Goal: Task Accomplishment & Management: Use online tool/utility

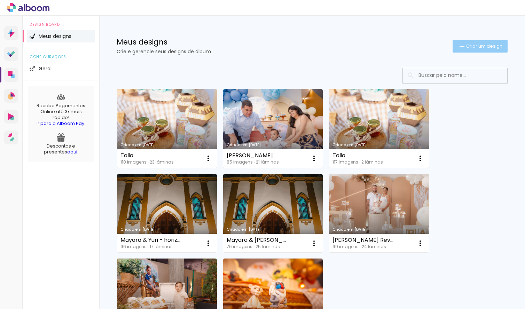
click at [469, 49] on paper-button "Criar um design" at bounding box center [480, 46] width 55 height 13
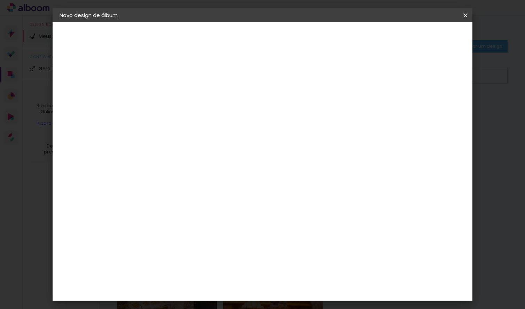
click at [173, 95] on input at bounding box center [173, 93] width 0 height 11
type input "Faelly"
type paper-input "Faelly"
click at [245, 42] on paper-button "Avançar" at bounding box center [228, 37] width 34 height 12
click at [226, 131] on input at bounding box center [191, 132] width 70 height 9
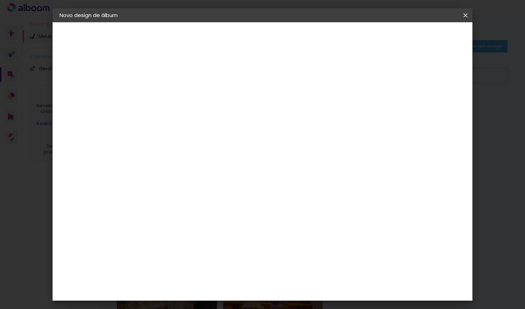
type input "go"
type paper-input "go"
click at [194, 161] on paper-item "Go image" at bounding box center [184, 159] width 61 height 18
click at [285, 103] on paper-item "Tamanho Livre" at bounding box center [254, 105] width 62 height 15
click at [186, 156] on div "Go image" at bounding box center [177, 158] width 17 height 11
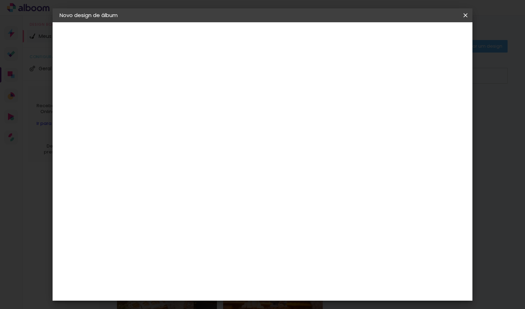
click at [0, 0] on slot "Avançar" at bounding box center [0, 0] width 0 height 0
click at [201, 118] on input "text" at bounding box center [186, 121] width 27 height 11
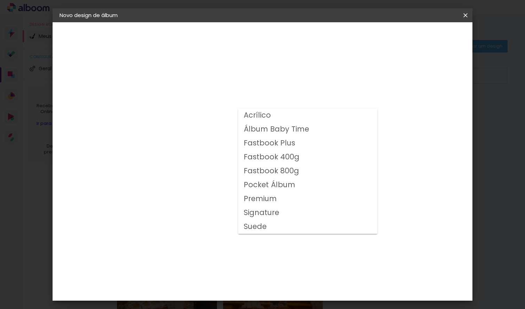
click at [0, 0] on slot "Fastbook 400g" at bounding box center [0, 0] width 0 height 0
type input "Fastbook 400g"
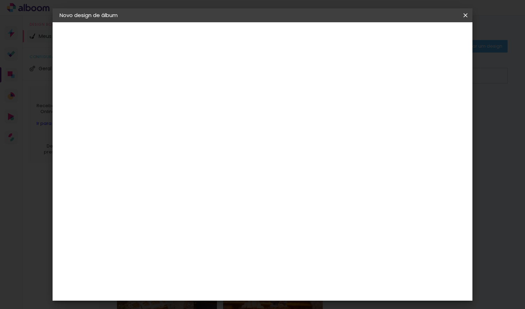
scroll to position [60, 0]
click at [220, 262] on span "20 × 20" at bounding box center [204, 273] width 32 height 23
click at [0, 0] on slot "Avançar" at bounding box center [0, 0] width 0 height 0
click at [0, 0] on slot "Mostrar sangria" at bounding box center [0, 0] width 0 height 0
type paper-checkbox "on"
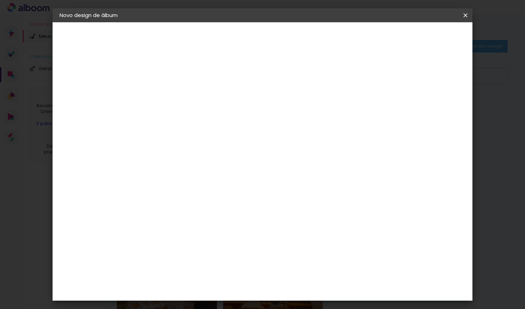
click at [0, 0] on slot "Mostrar sangria" at bounding box center [0, 0] width 0 height 0
click at [427, 35] on span "Iniciar design" at bounding box center [412, 36] width 32 height 5
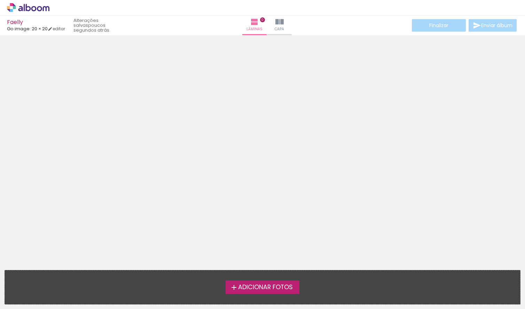
scroll to position [22, 0]
click at [248, 285] on span "Adicionar Fotos" at bounding box center [265, 288] width 55 height 6
click at [0, 0] on input "file" at bounding box center [0, 0] width 0 height 0
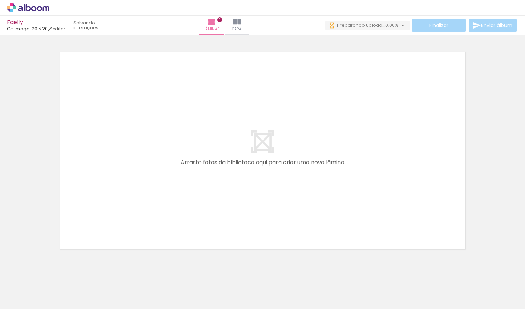
scroll to position [0, 0]
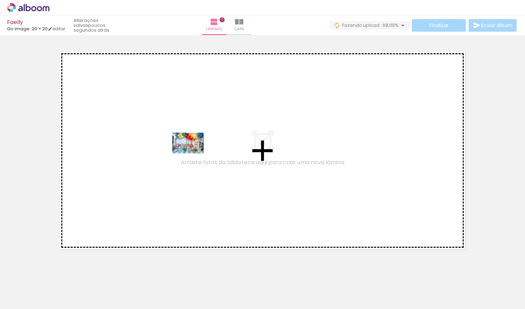
drag, startPoint x: 72, startPoint y: 290, endPoint x: 193, endPoint y: 154, distance: 182.8
click at [193, 154] on quentale-workspace at bounding box center [262, 154] width 525 height 309
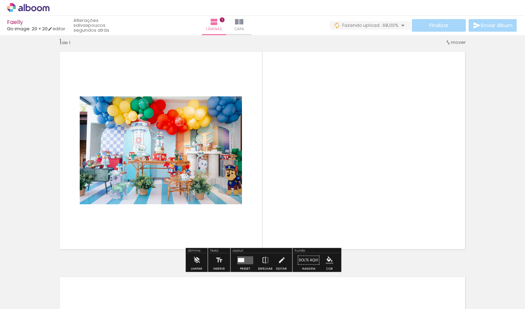
scroll to position [9, 0]
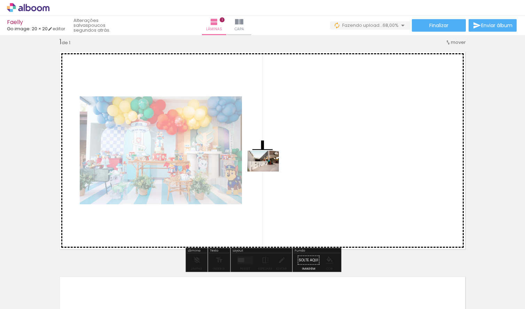
drag, startPoint x: 112, startPoint y: 292, endPoint x: 274, endPoint y: 172, distance: 201.6
click at [274, 172] on quentale-workspace at bounding box center [262, 154] width 525 height 309
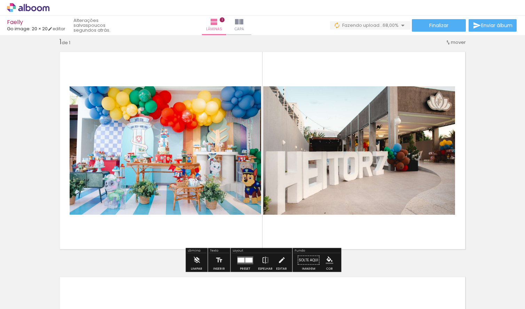
click at [33, 288] on input "Todas as fotos" at bounding box center [19, 288] width 26 height 6
click at [0, 0] on slot "Não utilizadas" at bounding box center [0, 0] width 0 height 0
type input "Não utilizadas"
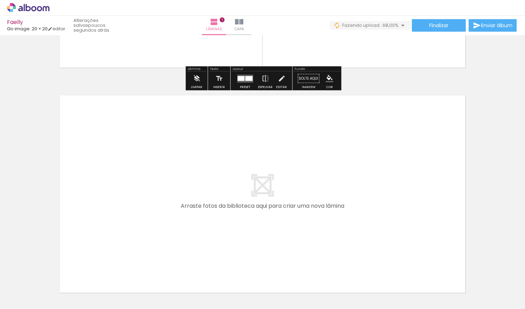
scroll to position [196, 0]
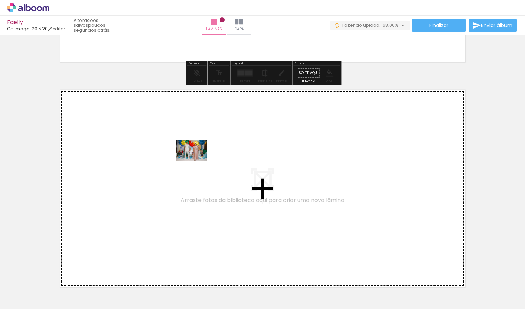
click at [197, 161] on quentale-workspace at bounding box center [262, 154] width 525 height 309
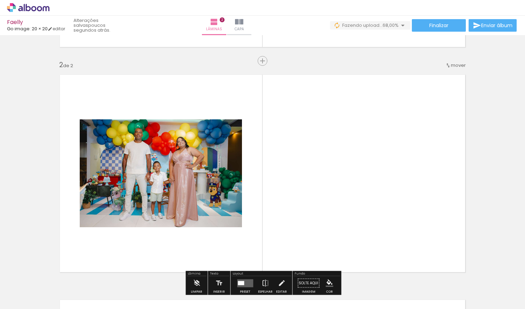
scroll to position [234, 0]
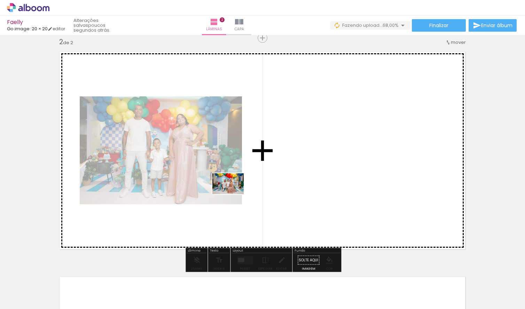
click at [303, 182] on quentale-workspace at bounding box center [262, 154] width 525 height 309
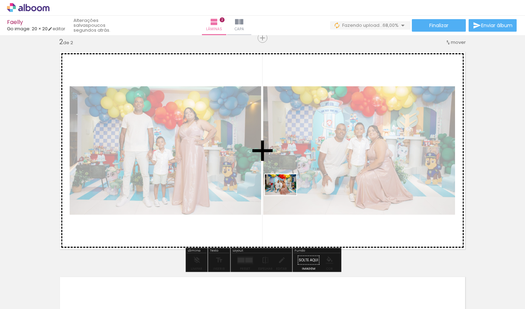
drag, startPoint x: 73, startPoint y: 293, endPoint x: 286, endPoint y: 195, distance: 233.7
click at [286, 195] on quentale-workspace at bounding box center [262, 154] width 525 height 309
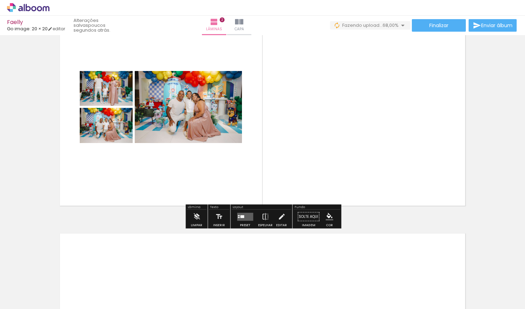
scroll to position [285, 0]
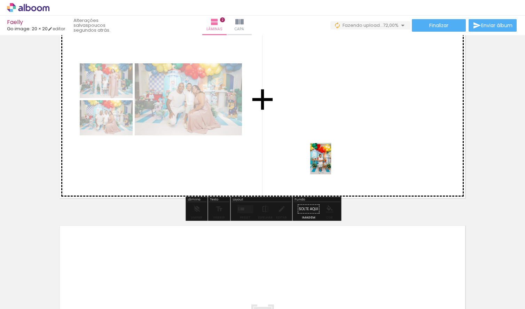
drag, startPoint x: 152, startPoint y: 290, endPoint x: 331, endPoint y: 164, distance: 218.7
click at [331, 164] on quentale-workspace at bounding box center [262, 154] width 525 height 309
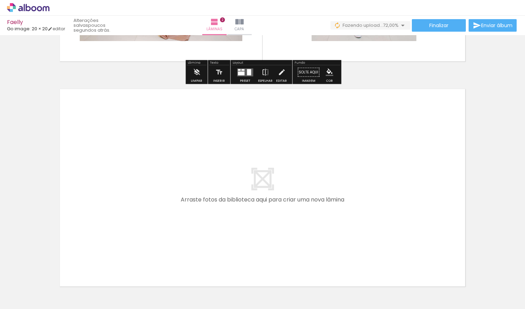
scroll to position [429, 0]
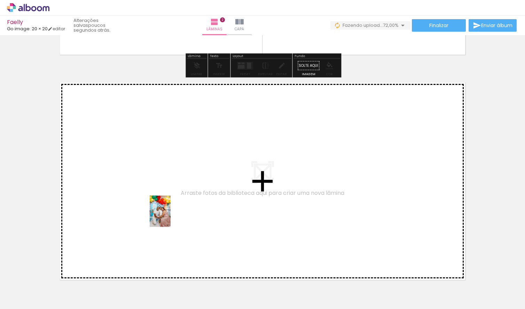
click at [175, 215] on quentale-workspace at bounding box center [262, 154] width 525 height 309
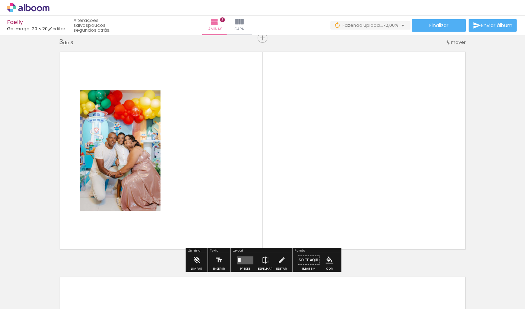
scroll to position [459, 0]
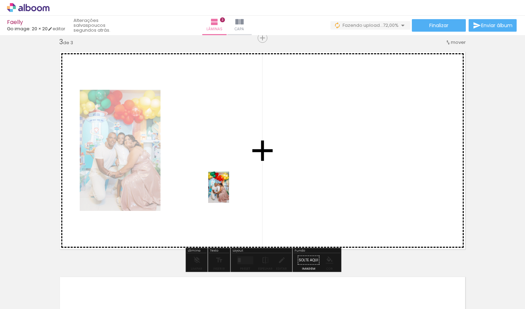
click at [229, 193] on quentale-workspace at bounding box center [262, 154] width 525 height 309
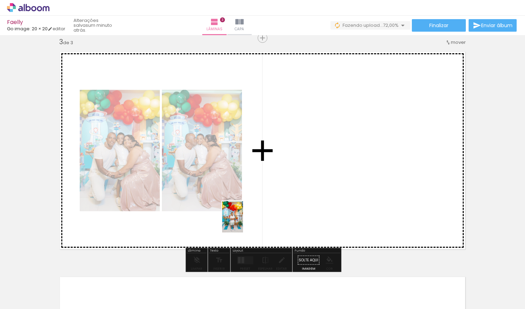
drag, startPoint x: 78, startPoint y: 291, endPoint x: 243, endPoint y: 222, distance: 179.2
click at [244, 222] on quentale-workspace at bounding box center [262, 154] width 525 height 309
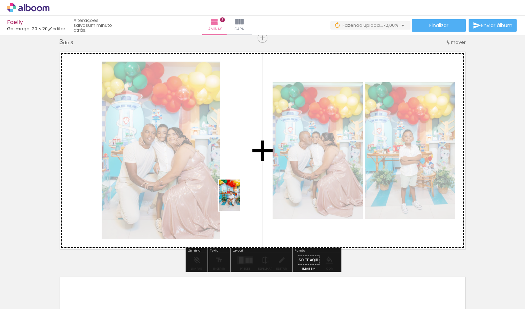
drag, startPoint x: 78, startPoint y: 293, endPoint x: 266, endPoint y: 188, distance: 214.9
click at [266, 188] on quentale-workspace at bounding box center [262, 154] width 525 height 309
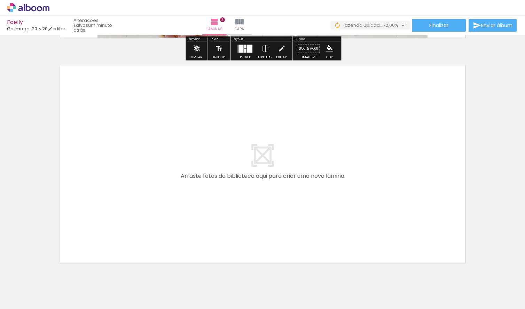
scroll to position [671, 0]
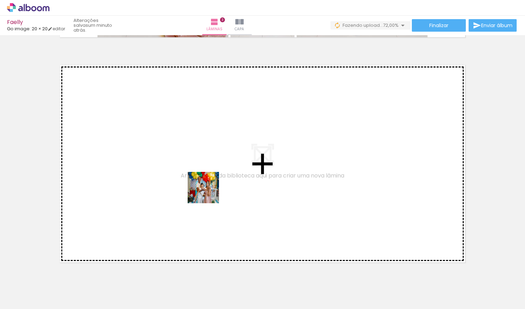
drag, startPoint x: 190, startPoint y: 288, endPoint x: 209, endPoint y: 190, distance: 100.3
click at [209, 190] on quentale-workspace at bounding box center [262, 154] width 525 height 309
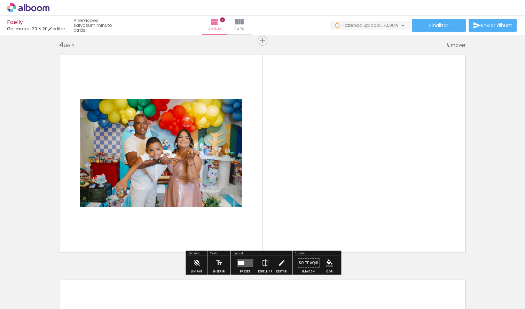
scroll to position [685, 0]
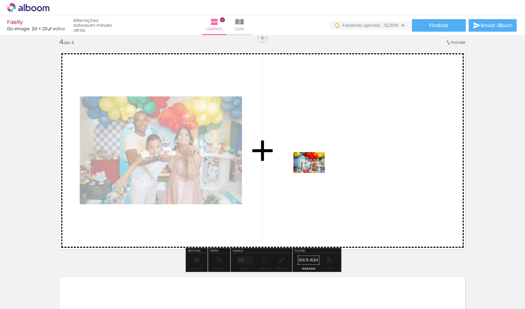
click at [314, 173] on quentale-workspace at bounding box center [262, 154] width 525 height 309
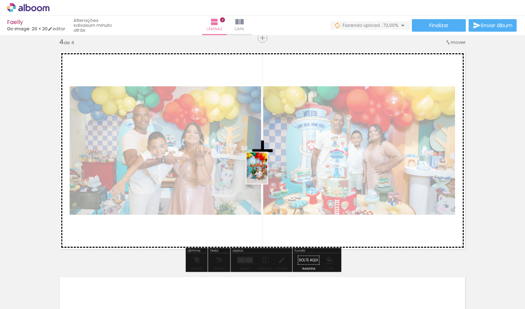
drag, startPoint x: 148, startPoint y: 290, endPoint x: 278, endPoint y: 170, distance: 176.2
click at [278, 170] on quentale-workspace at bounding box center [262, 154] width 525 height 309
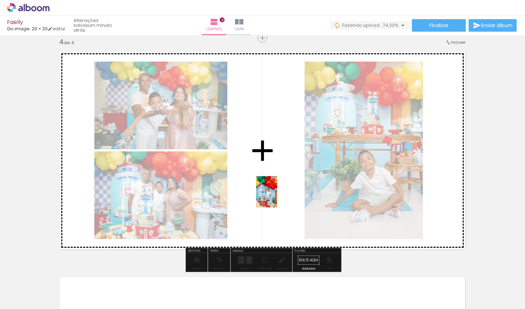
drag, startPoint x: 153, startPoint y: 289, endPoint x: 278, endPoint y: 197, distance: 154.7
click at [278, 197] on quentale-workspace at bounding box center [262, 154] width 525 height 309
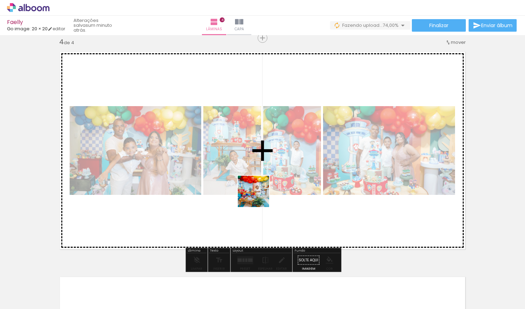
drag, startPoint x: 150, startPoint y: 288, endPoint x: 275, endPoint y: 187, distance: 160.2
click at [275, 186] on quentale-workspace at bounding box center [262, 154] width 525 height 309
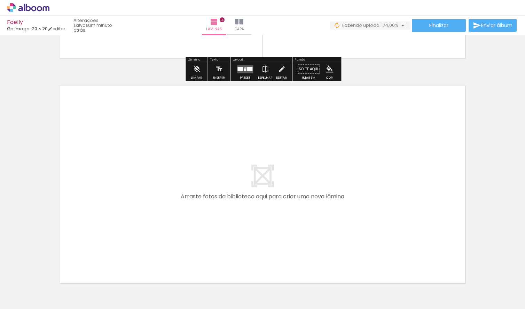
scroll to position [881, 0]
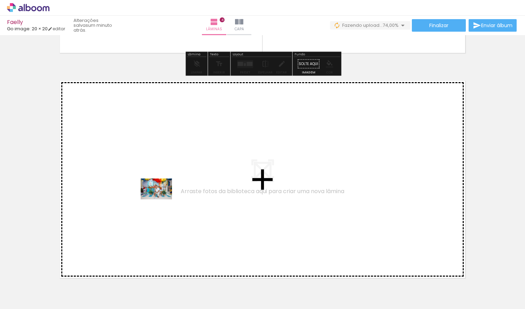
click at [162, 200] on quentale-workspace at bounding box center [262, 154] width 525 height 309
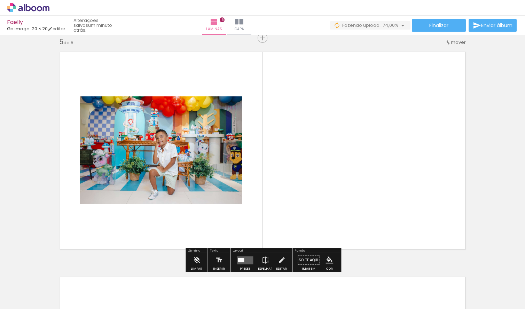
scroll to position [910, 0]
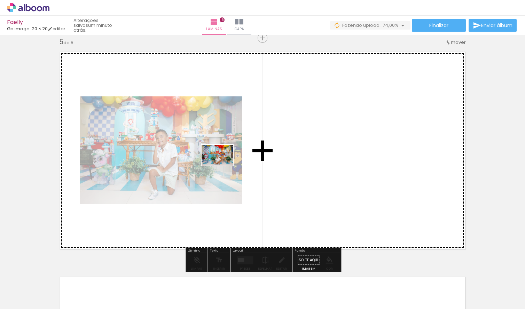
drag, startPoint x: 81, startPoint y: 290, endPoint x: 223, endPoint y: 166, distance: 188.5
click at [223, 166] on quentale-workspace at bounding box center [262, 154] width 525 height 309
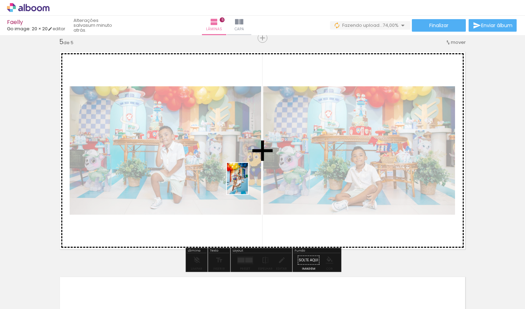
drag, startPoint x: 114, startPoint y: 294, endPoint x: 248, endPoint y: 184, distance: 173.7
click at [248, 184] on quentale-workspace at bounding box center [262, 154] width 525 height 309
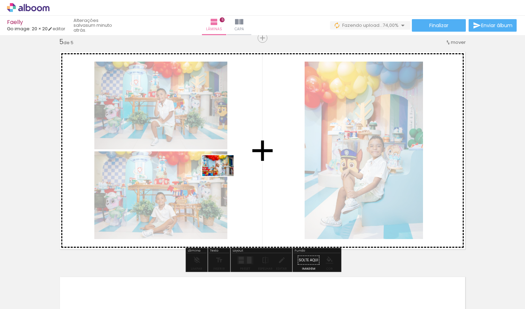
drag, startPoint x: 74, startPoint y: 293, endPoint x: 223, endPoint y: 176, distance: 189.3
click at [223, 176] on quentale-workspace at bounding box center [262, 154] width 525 height 309
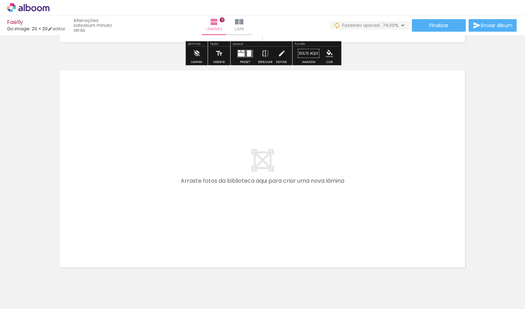
scroll to position [1149, 0]
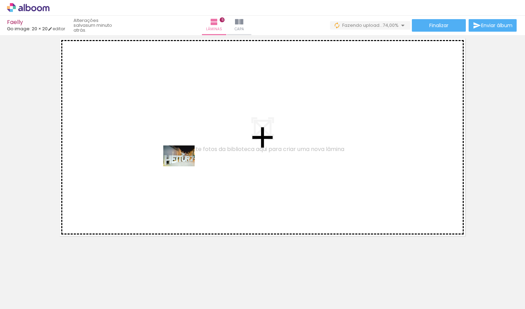
drag, startPoint x: 75, startPoint y: 291, endPoint x: 184, endPoint y: 166, distance: 165.6
click at [184, 166] on quentale-workspace at bounding box center [262, 154] width 525 height 309
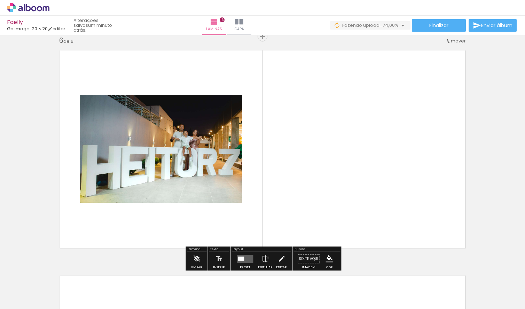
scroll to position [1135, 0]
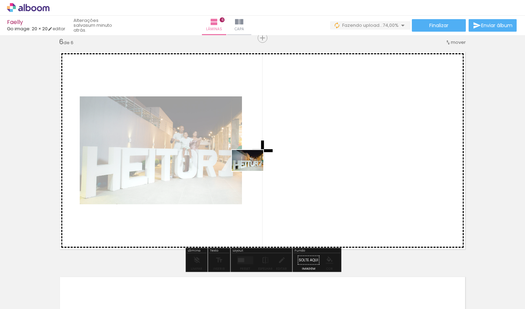
drag, startPoint x: 77, startPoint y: 289, endPoint x: 256, endPoint y: 170, distance: 215.1
click at [256, 170] on quentale-workspace at bounding box center [262, 154] width 525 height 309
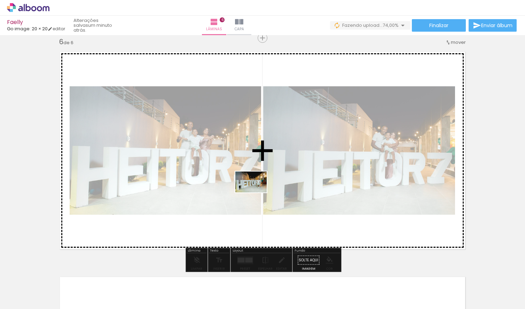
drag, startPoint x: 112, startPoint y: 291, endPoint x: 256, endPoint y: 193, distance: 174.6
click at [256, 193] on quentale-workspace at bounding box center [262, 154] width 525 height 309
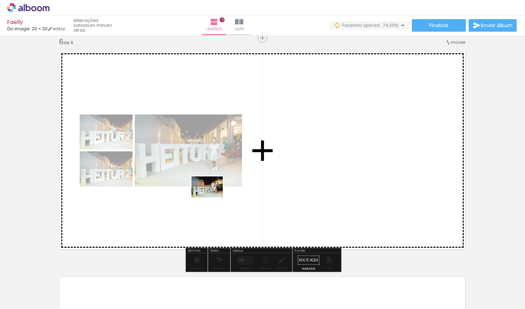
drag, startPoint x: 77, startPoint y: 297, endPoint x: 212, endPoint y: 197, distance: 168.3
click at [212, 197] on quentale-workspace at bounding box center [262, 154] width 525 height 309
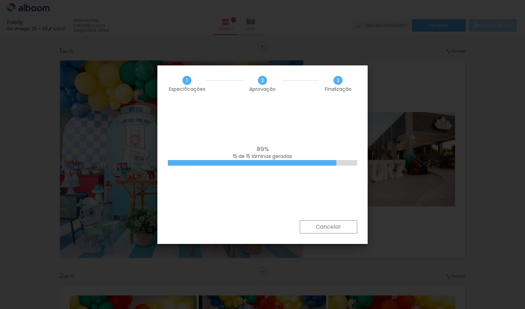
scroll to position [5328, 0]
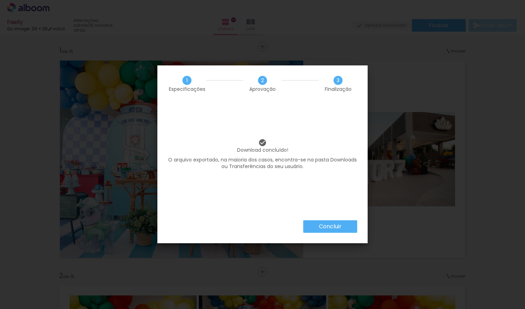
scroll to position [5328, 0]
click at [0, 0] on slot "Concluir" at bounding box center [0, 0] width 0 height 0
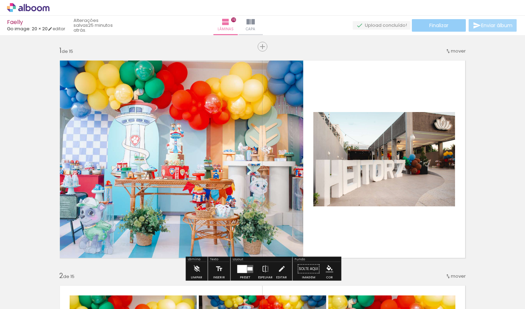
click at [449, 23] on paper-button "Finalizar" at bounding box center [439, 25] width 54 height 13
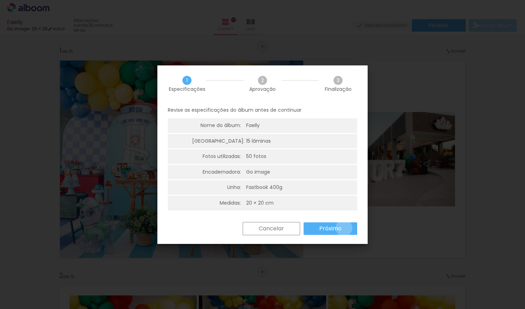
click at [344, 228] on paper-button "Próximo" at bounding box center [331, 229] width 54 height 13
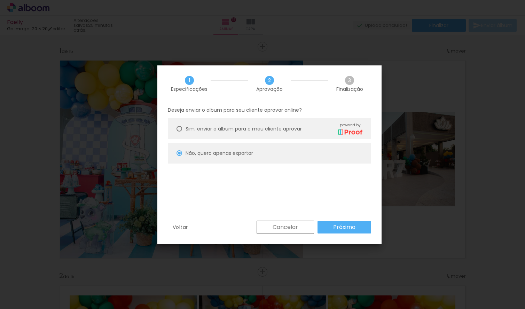
click at [0, 0] on slot "Próximo" at bounding box center [0, 0] width 0 height 0
type input "Alta, 300 DPI"
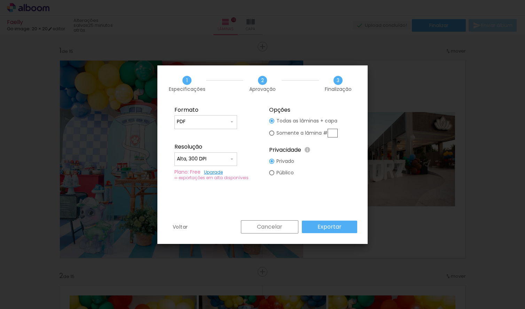
click at [234, 119] on iron-icon at bounding box center [232, 122] width 6 height 6
click at [208, 122] on paper-item "JPG" at bounding box center [205, 121] width 63 height 14
type input "JPG"
click at [0, 0] on slot "Exportar" at bounding box center [0, 0] width 0 height 0
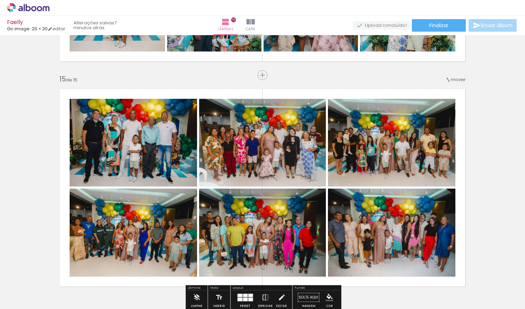
scroll to position [5328, 0]
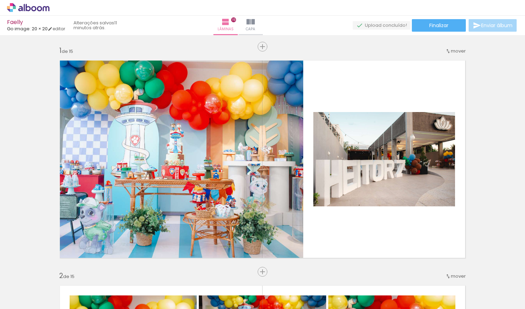
scroll to position [5328, 0]
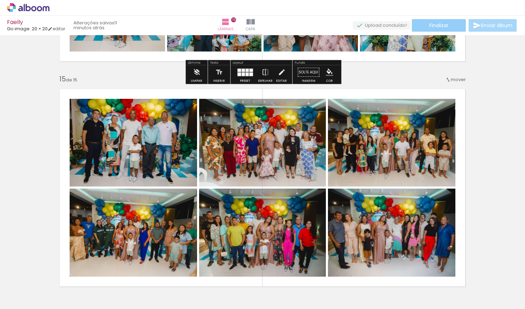
click at [441, 19] on paper-button "Finalizar" at bounding box center [439, 25] width 54 height 13
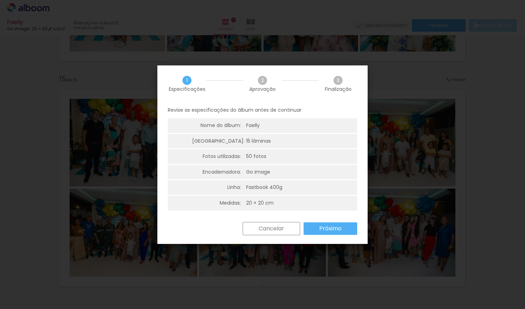
click at [339, 80] on span "3" at bounding box center [338, 80] width 9 height 9
click at [341, 224] on paper-button "Próximo" at bounding box center [331, 229] width 54 height 13
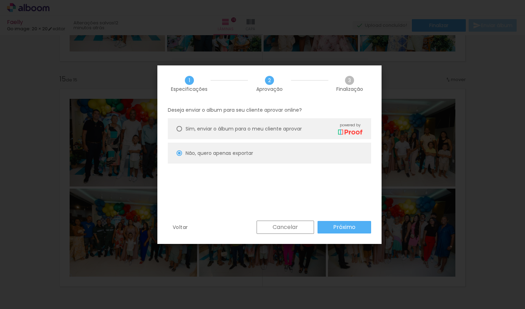
click at [0, 0] on slot "Próximo" at bounding box center [0, 0] width 0 height 0
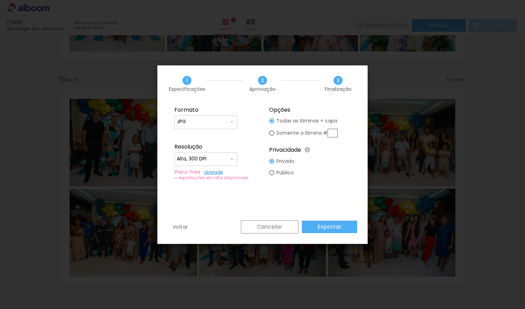
click at [344, 226] on paper-button "Exportar" at bounding box center [329, 227] width 55 height 13
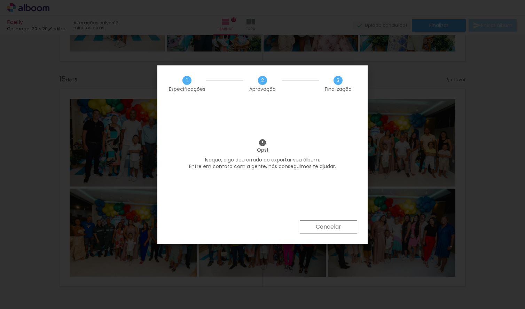
click at [0, 0] on slot "Cancelar" at bounding box center [0, 0] width 0 height 0
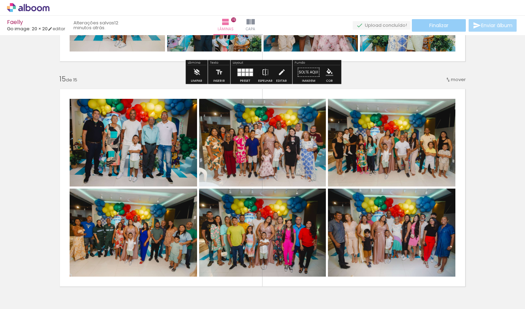
click at [434, 25] on span "Finalizar" at bounding box center [438, 25] width 19 height 5
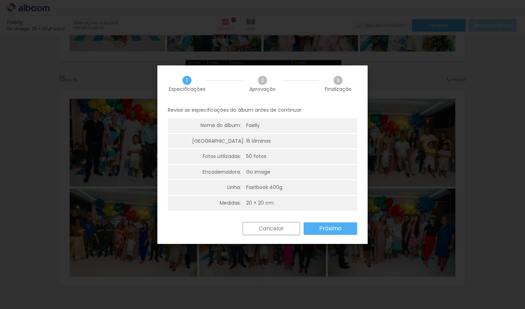
click at [0, 0] on slot "Próximo" at bounding box center [0, 0] width 0 height 0
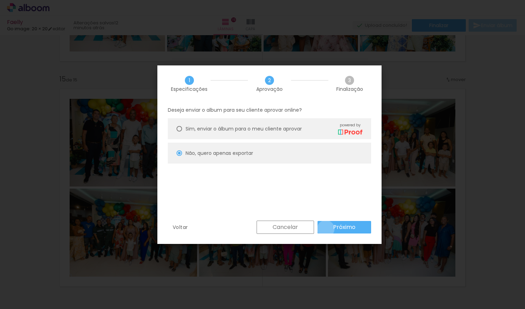
click at [326, 229] on paper-button "Próximo" at bounding box center [345, 227] width 54 height 13
type input "Alta, 300 DPI"
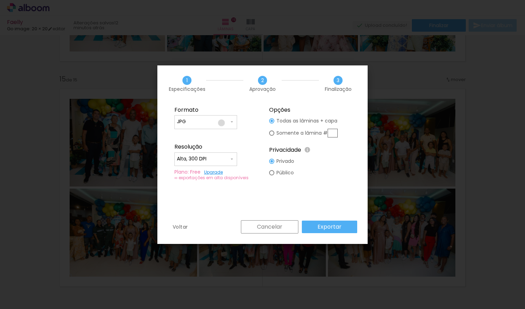
click at [221, 123] on input "JPG" at bounding box center [203, 121] width 52 height 7
click at [228, 125] on paper-item "JPG" at bounding box center [205, 121] width 63 height 14
click at [0, 0] on slot "Exportar" at bounding box center [0, 0] width 0 height 0
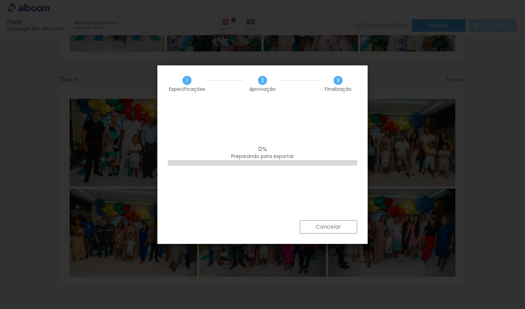
click at [325, 135] on div "0% Preparando para exportar" at bounding box center [262, 161] width 210 height 118
click at [327, 132] on div "11% 1 de 15 lâminas geradas" at bounding box center [262, 161] width 210 height 118
click at [0, 0] on slot "Cancelar" at bounding box center [0, 0] width 0 height 0
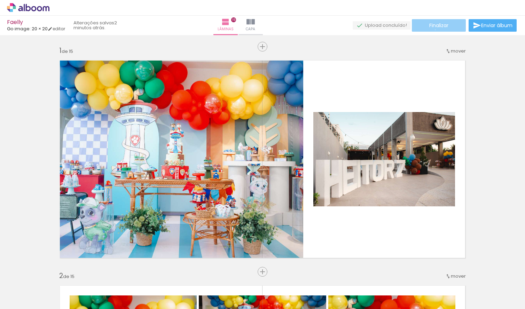
click at [433, 30] on paper-button "Finalizar" at bounding box center [439, 25] width 54 height 13
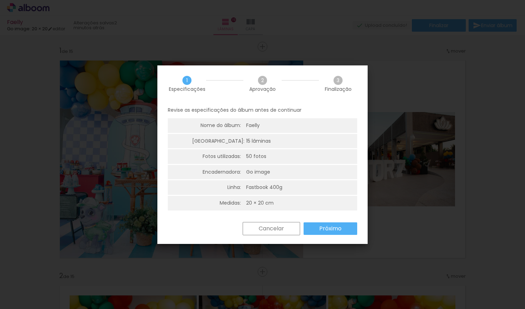
click at [0, 0] on slot "Próximo" at bounding box center [0, 0] width 0 height 0
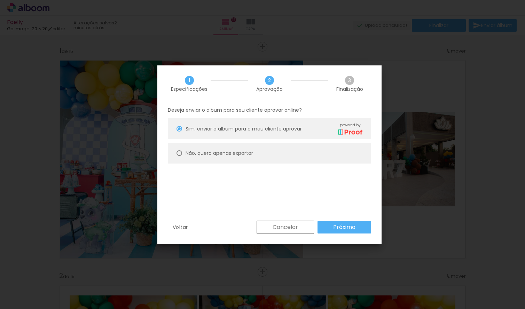
click at [287, 153] on paper-radio-button "Não, quero apenas exportar" at bounding box center [269, 153] width 203 height 21
type paper-radio-button "on"
click at [0, 0] on slot "Próximo" at bounding box center [0, 0] width 0 height 0
type input "Alta, 300 DPI"
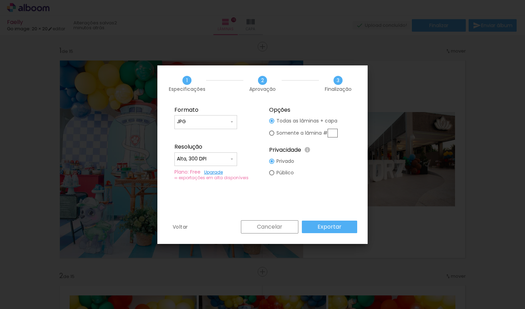
click at [340, 236] on div "Voltar Cancelar Exportar" at bounding box center [262, 232] width 210 height 24
click at [0, 0] on slot "Exportar" at bounding box center [0, 0] width 0 height 0
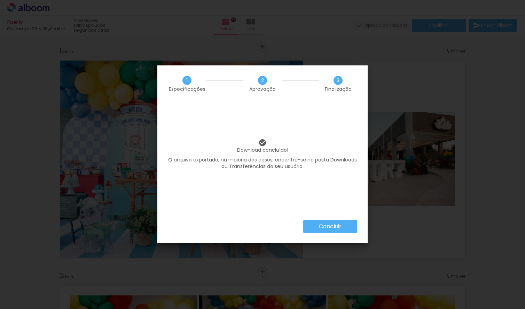
click at [0, 0] on slot "Concluir" at bounding box center [0, 0] width 0 height 0
